Goal: Register for event/course

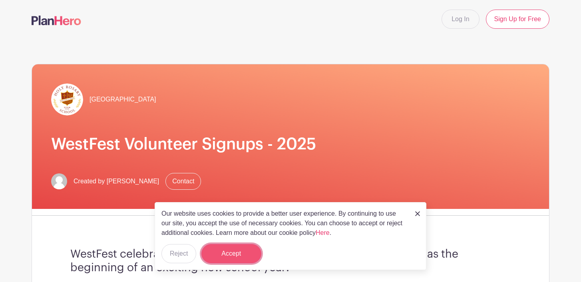
click at [237, 247] on button "Accept" at bounding box center [231, 253] width 60 height 19
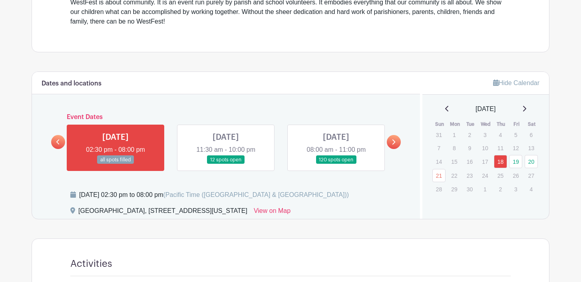
scroll to position [361, 0]
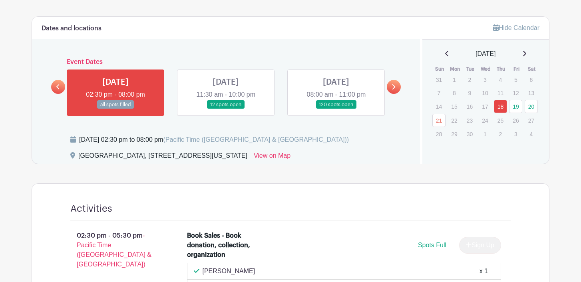
click at [336, 109] on link at bounding box center [336, 109] width 0 height 0
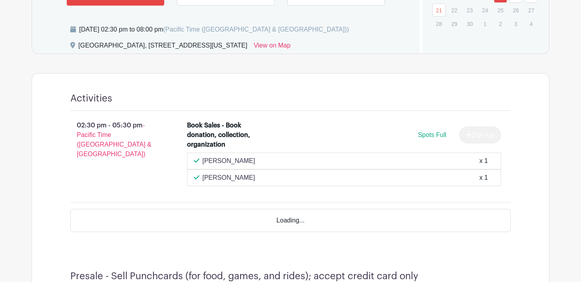
scroll to position [474, 0]
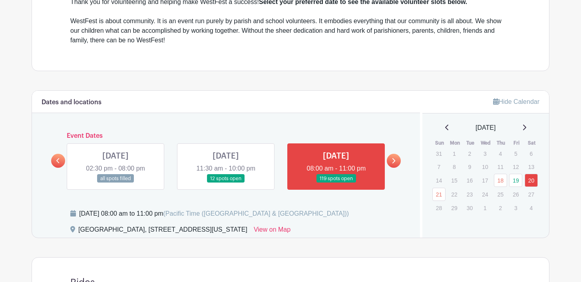
scroll to position [287, 0]
click at [393, 163] on link at bounding box center [394, 160] width 14 height 14
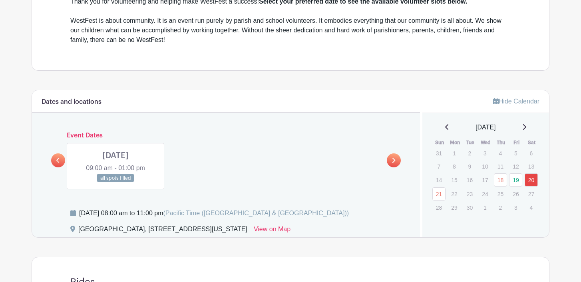
click at [116, 183] on link at bounding box center [116, 183] width 0 height 0
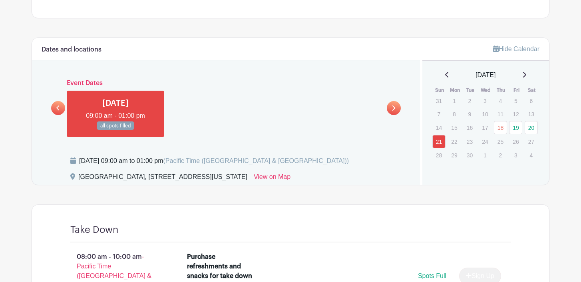
scroll to position [330, 0]
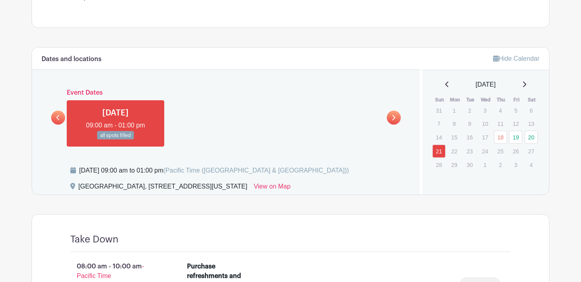
click at [56, 122] on link at bounding box center [58, 118] width 14 height 14
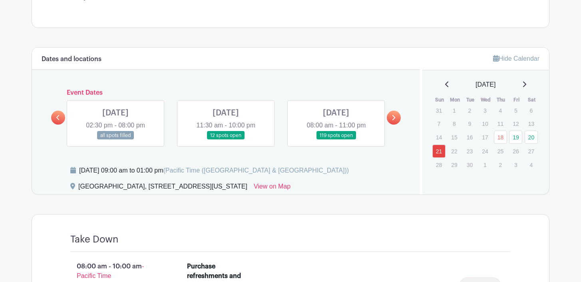
click at [336, 140] on link at bounding box center [336, 140] width 0 height 0
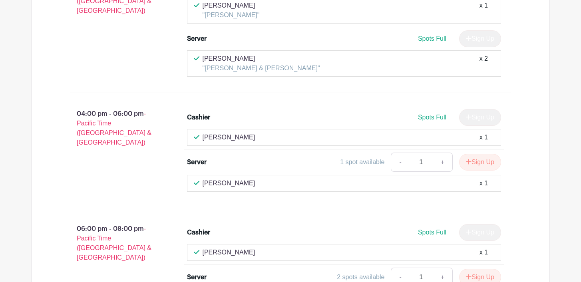
scroll to position [7080, 0]
